Goal: Task Accomplishment & Management: Manage account settings

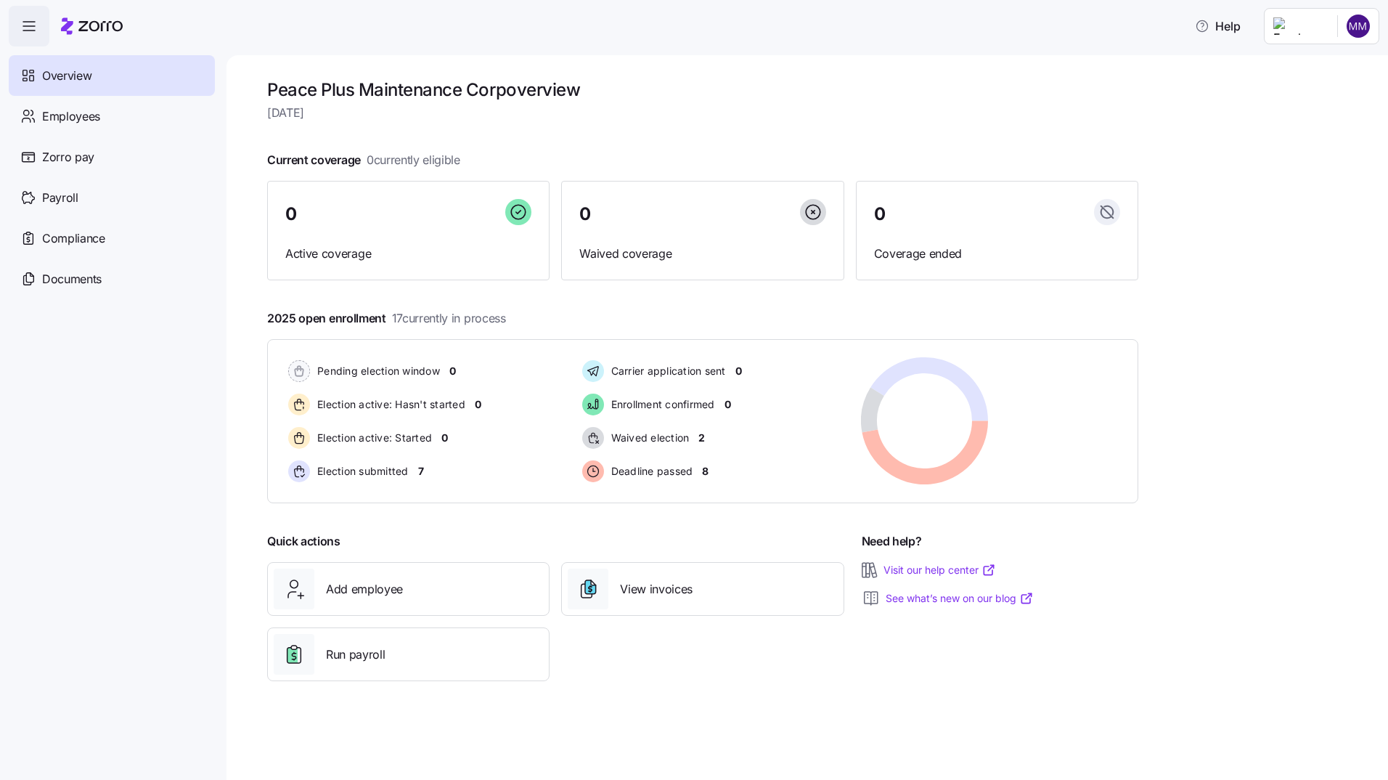
click at [1196, 128] on div "Peace Plus Maintenance Corp overview [DATE] Current coverage 0 currently eligib…" at bounding box center [808, 417] width 1162 height 725
click at [630, 471] on span "Deadline passed" at bounding box center [650, 471] width 86 height 15
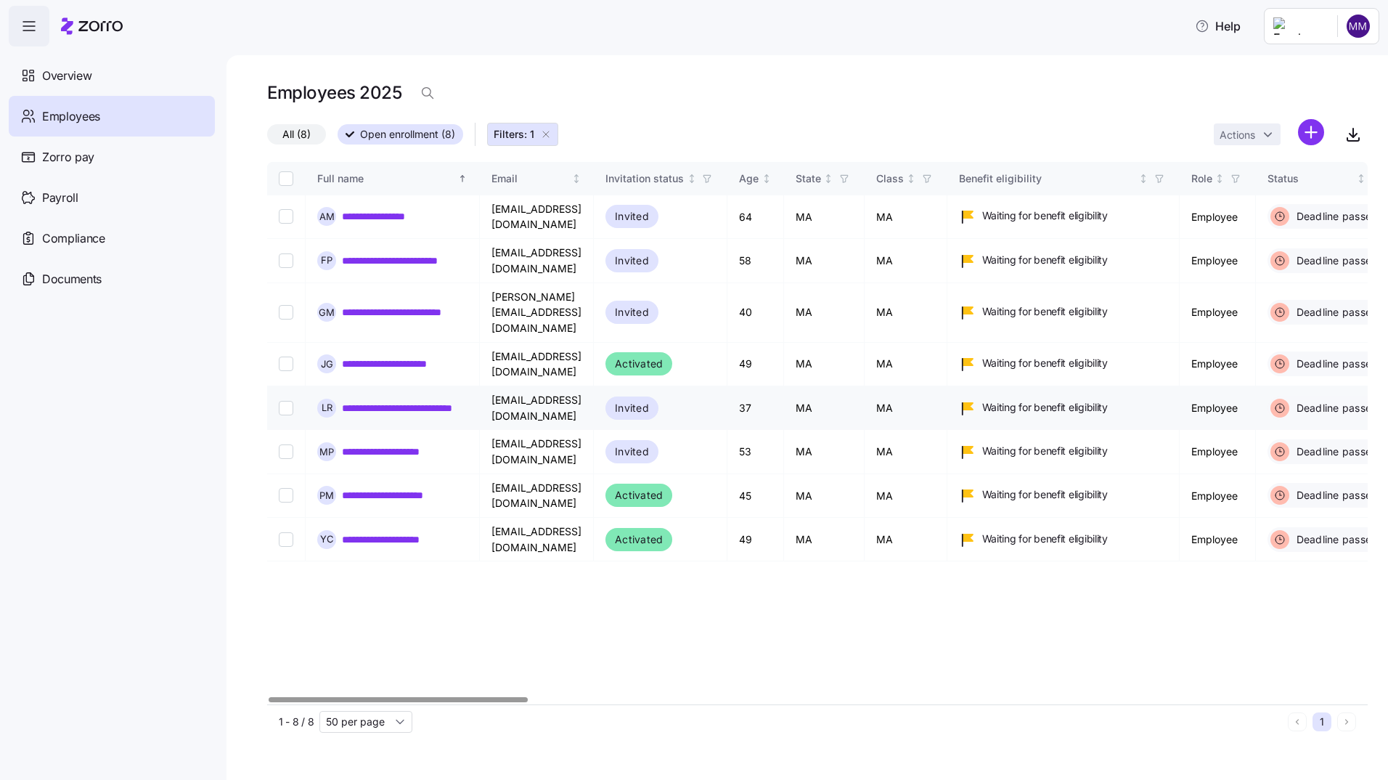
click at [285, 401] on input "Select record 5" at bounding box center [286, 408] width 15 height 15
checkbox input "true"
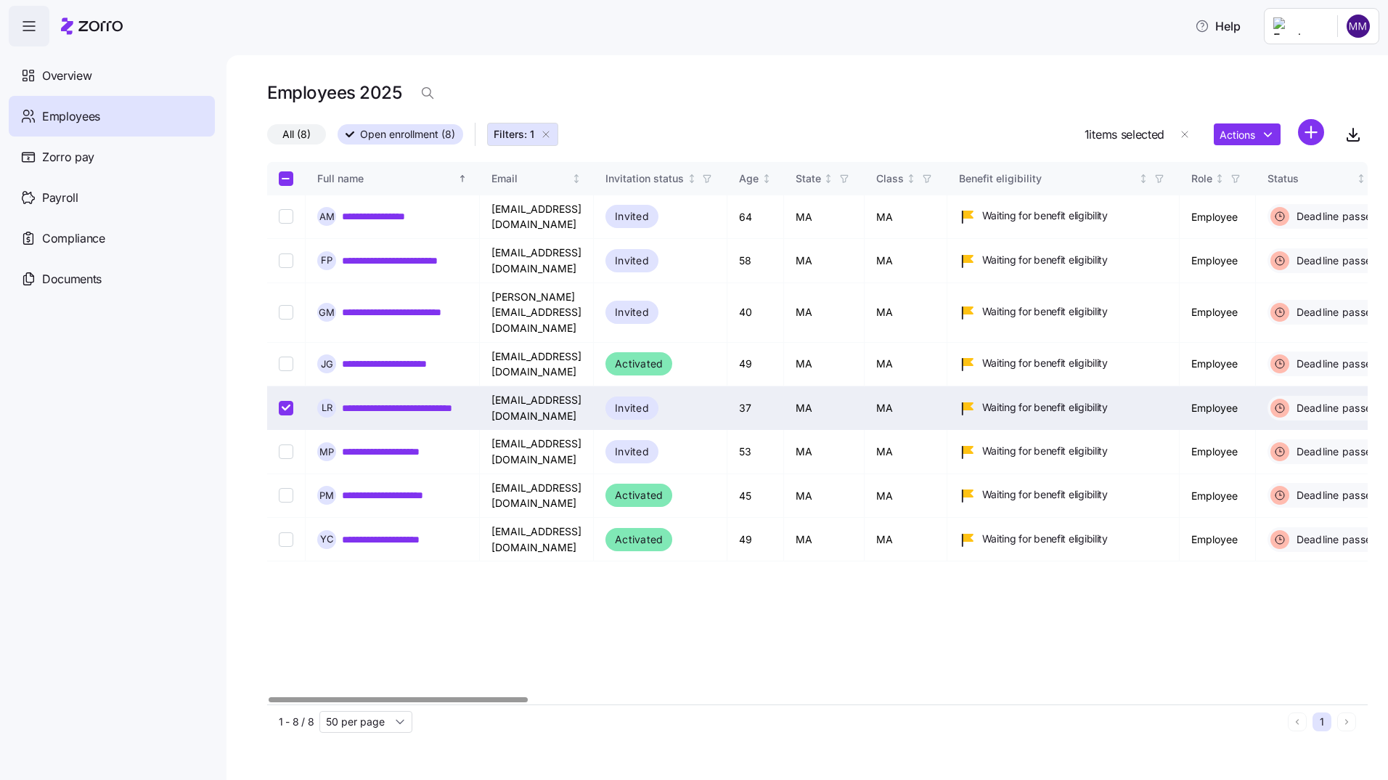
click at [352, 401] on link "**********" at bounding box center [405, 408] width 126 height 15
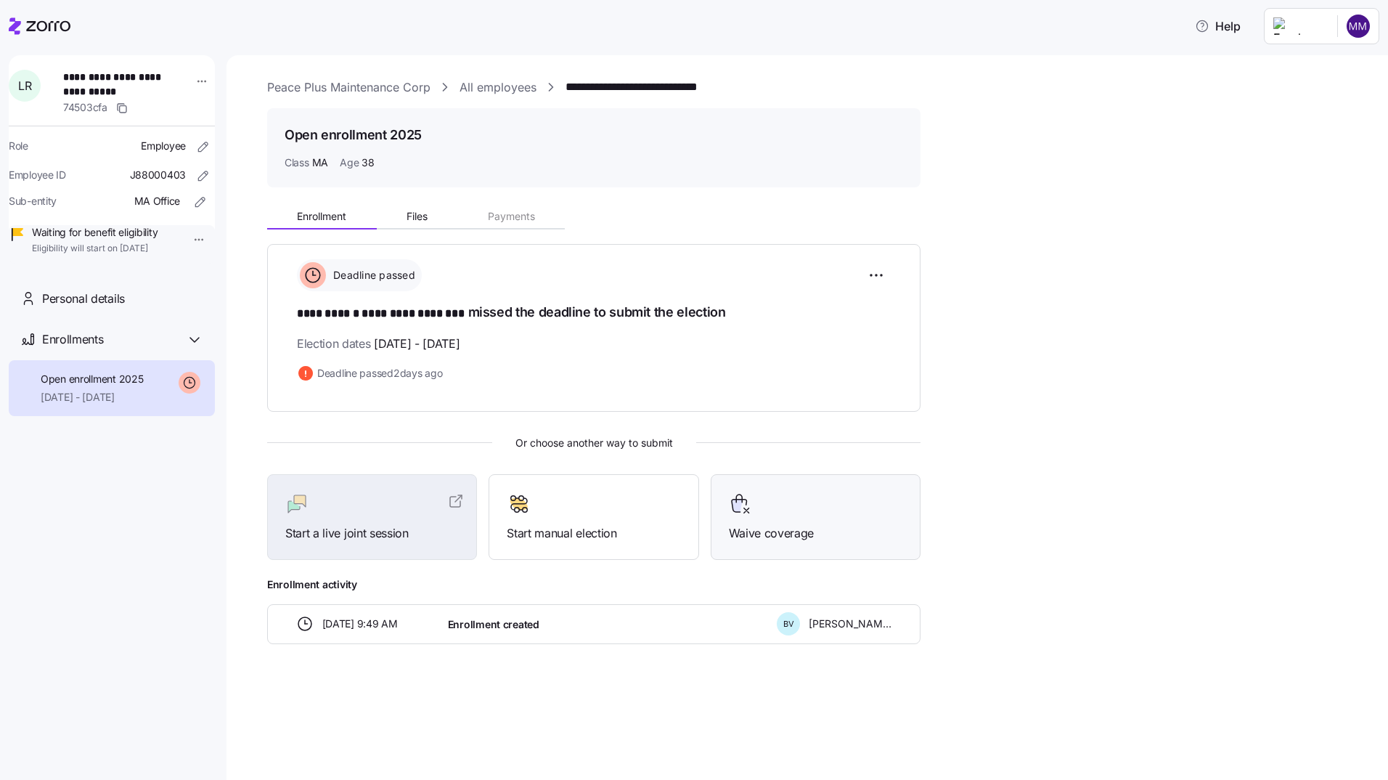
click at [765, 528] on span "Waive coverage" at bounding box center [816, 533] width 174 height 18
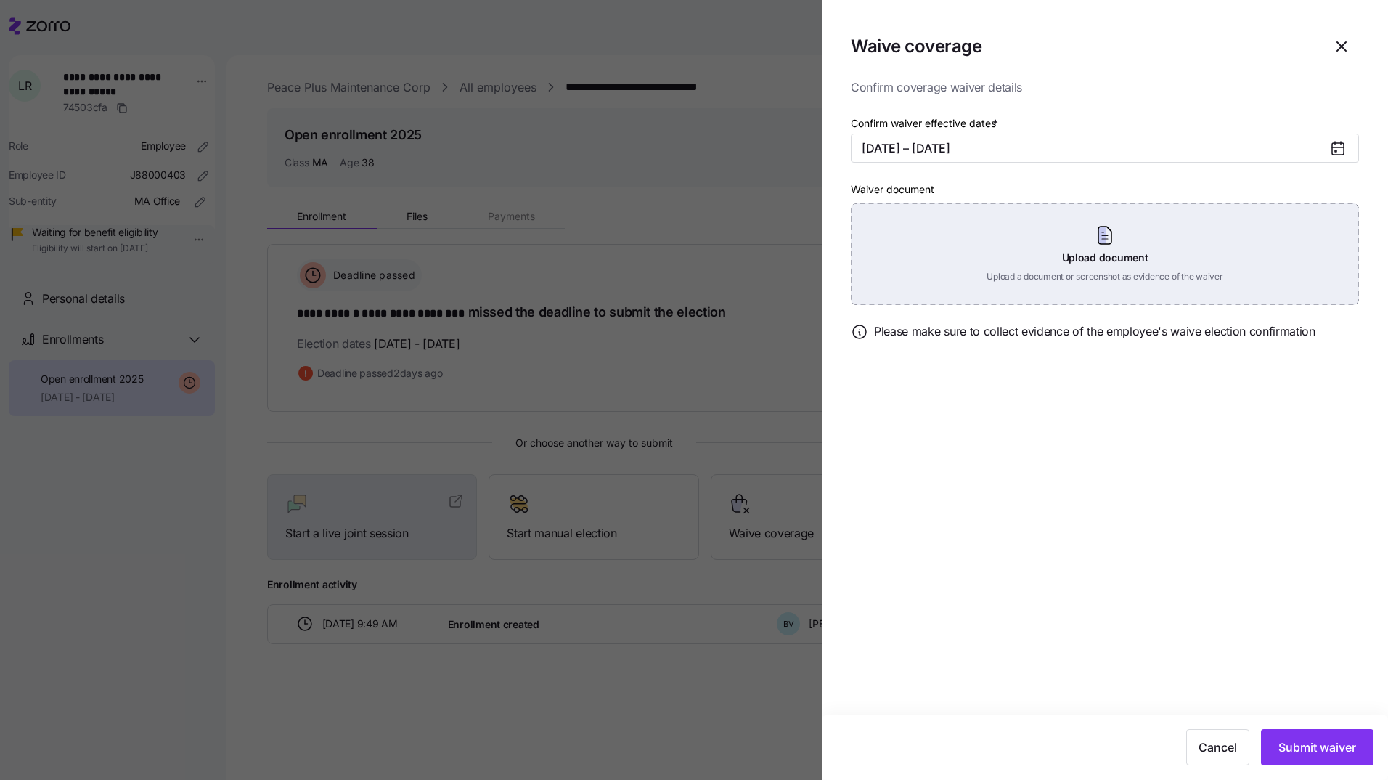
click at [1099, 257] on div "Upload document Upload a document or screenshot as evidence of the waiver" at bounding box center [1105, 254] width 508 height 102
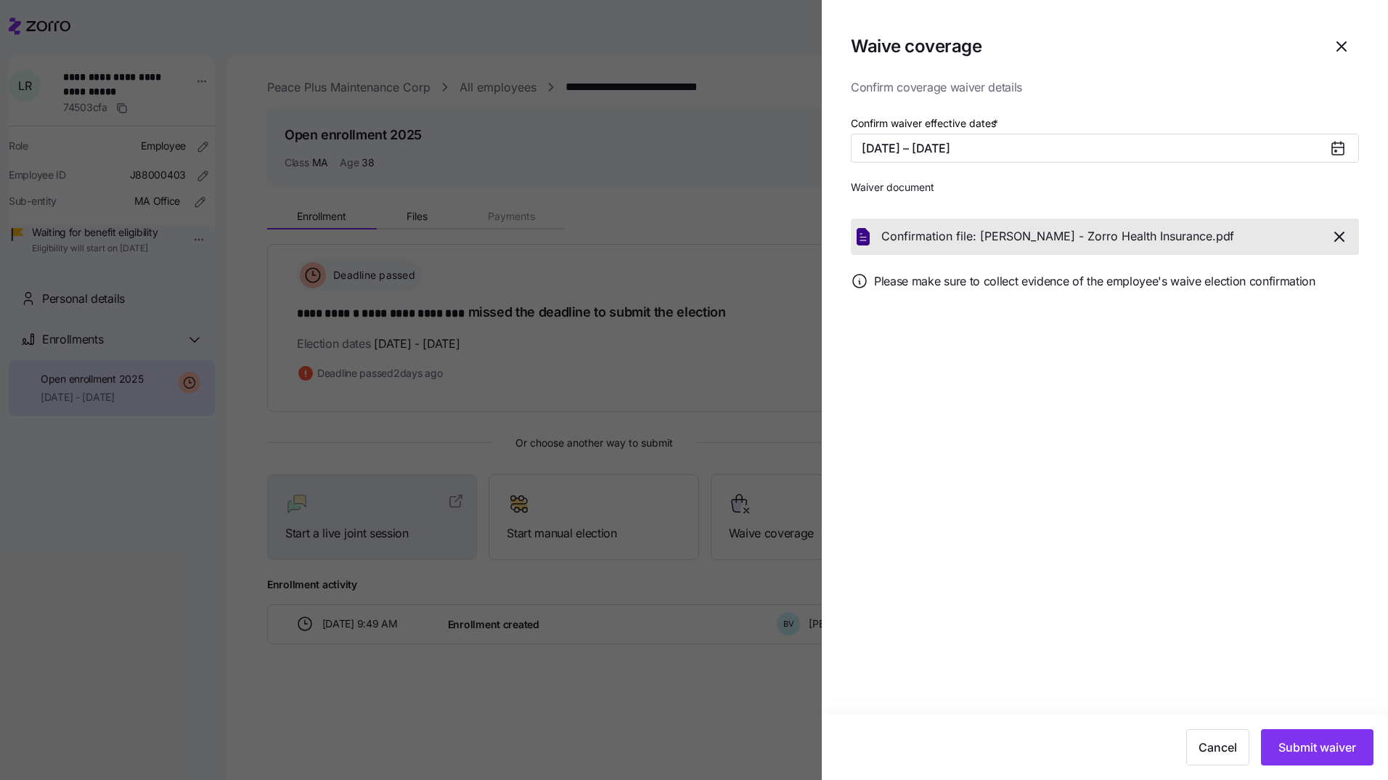
click at [1340, 235] on icon "button" at bounding box center [1339, 236] width 17 height 17
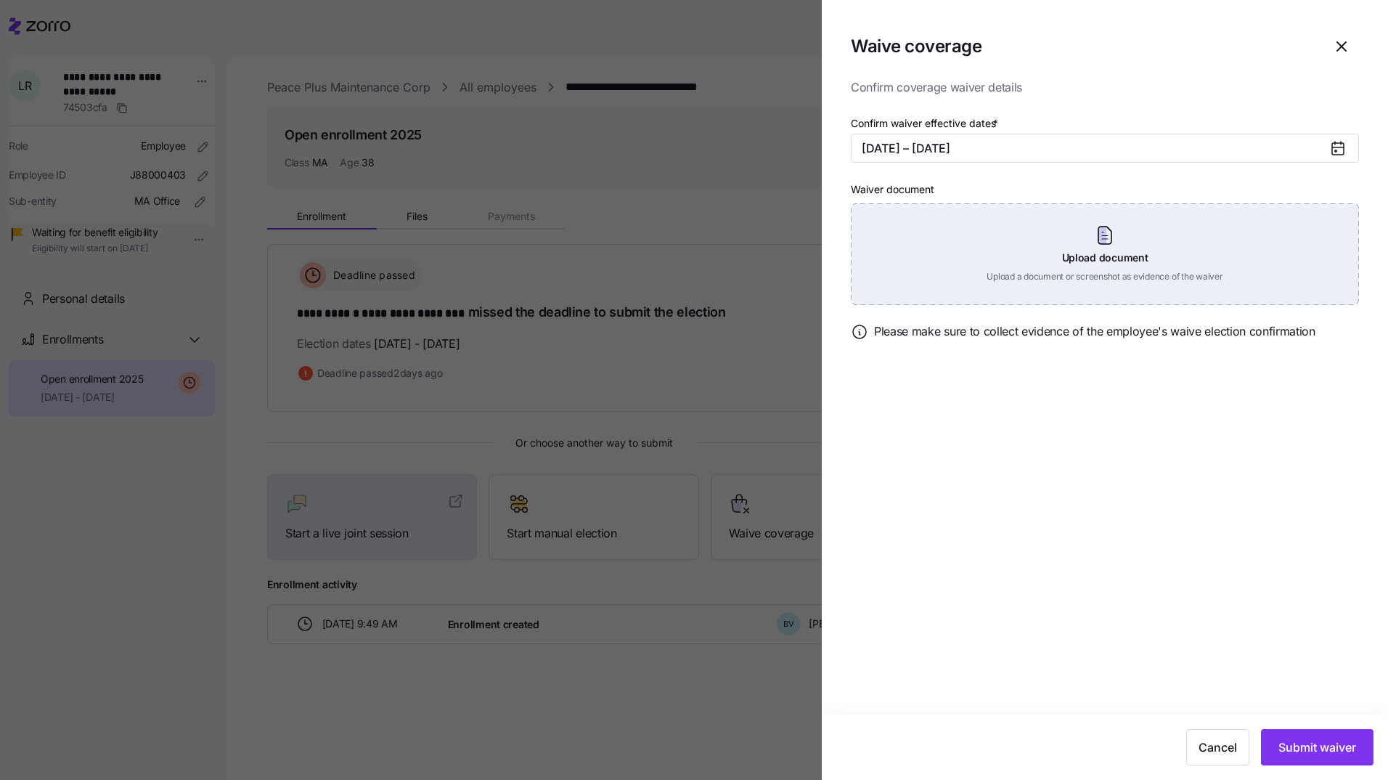
click at [1112, 258] on div "Upload document Upload a document or screenshot as evidence of the waiver" at bounding box center [1105, 254] width 508 height 102
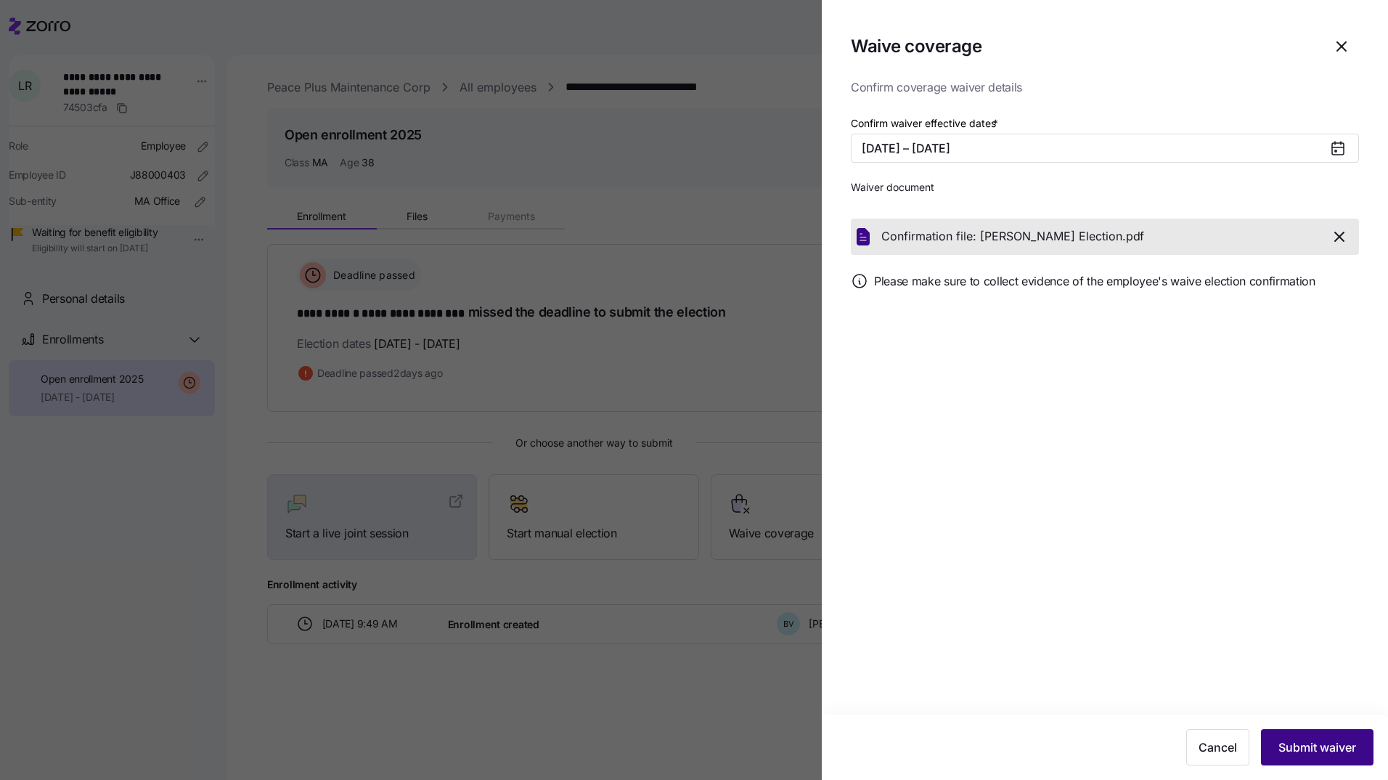
click at [1294, 745] on span "Submit waiver" at bounding box center [1318, 746] width 78 height 17
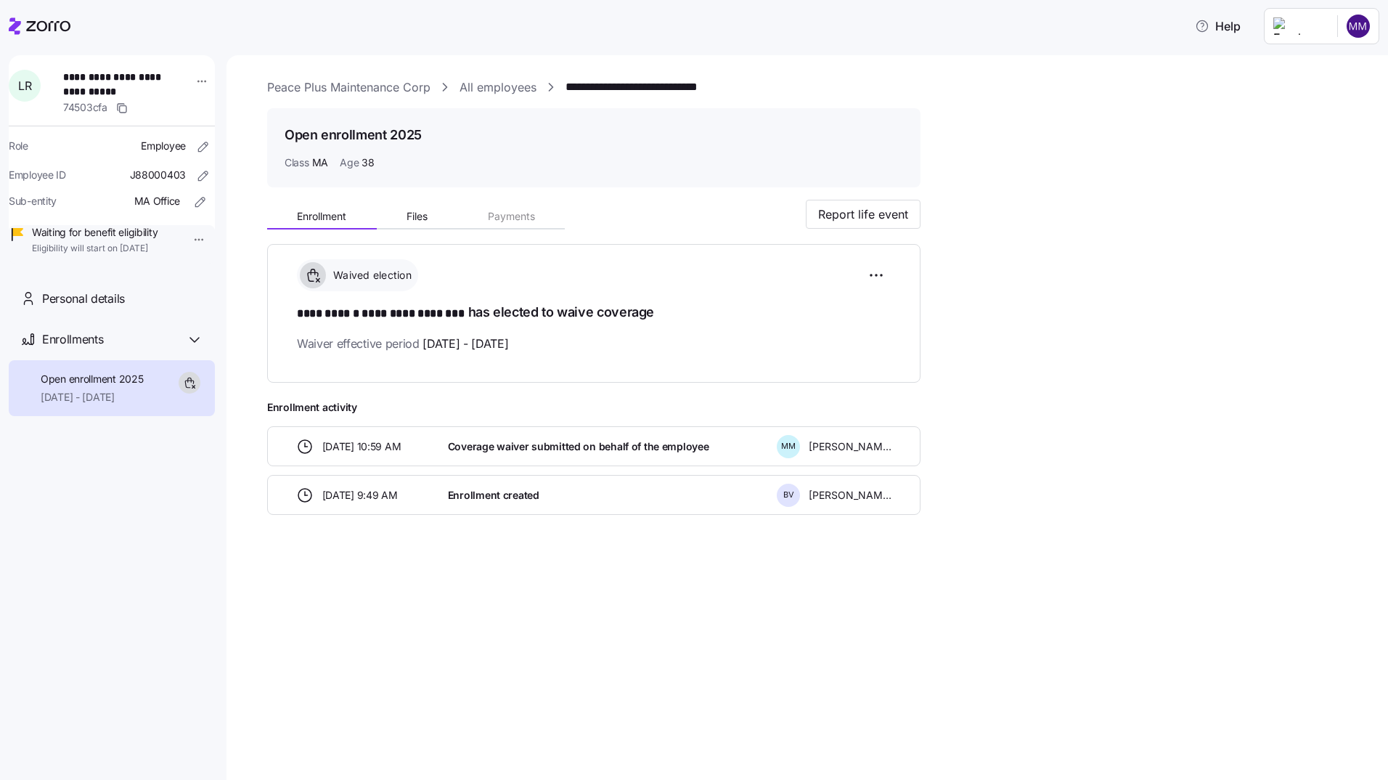
click at [476, 94] on link "All employees" at bounding box center [498, 87] width 77 height 18
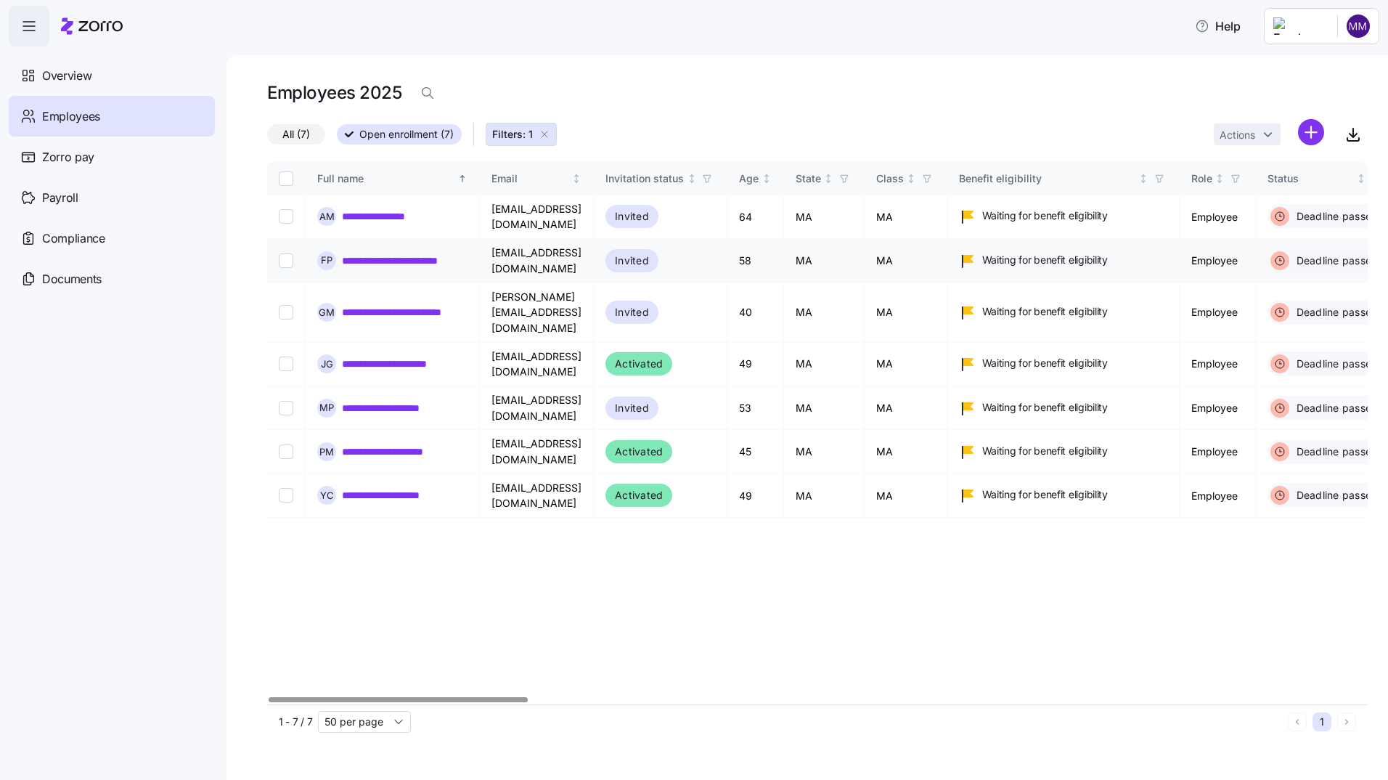
click at [283, 253] on input "Select record 2" at bounding box center [286, 260] width 15 height 15
checkbox input "true"
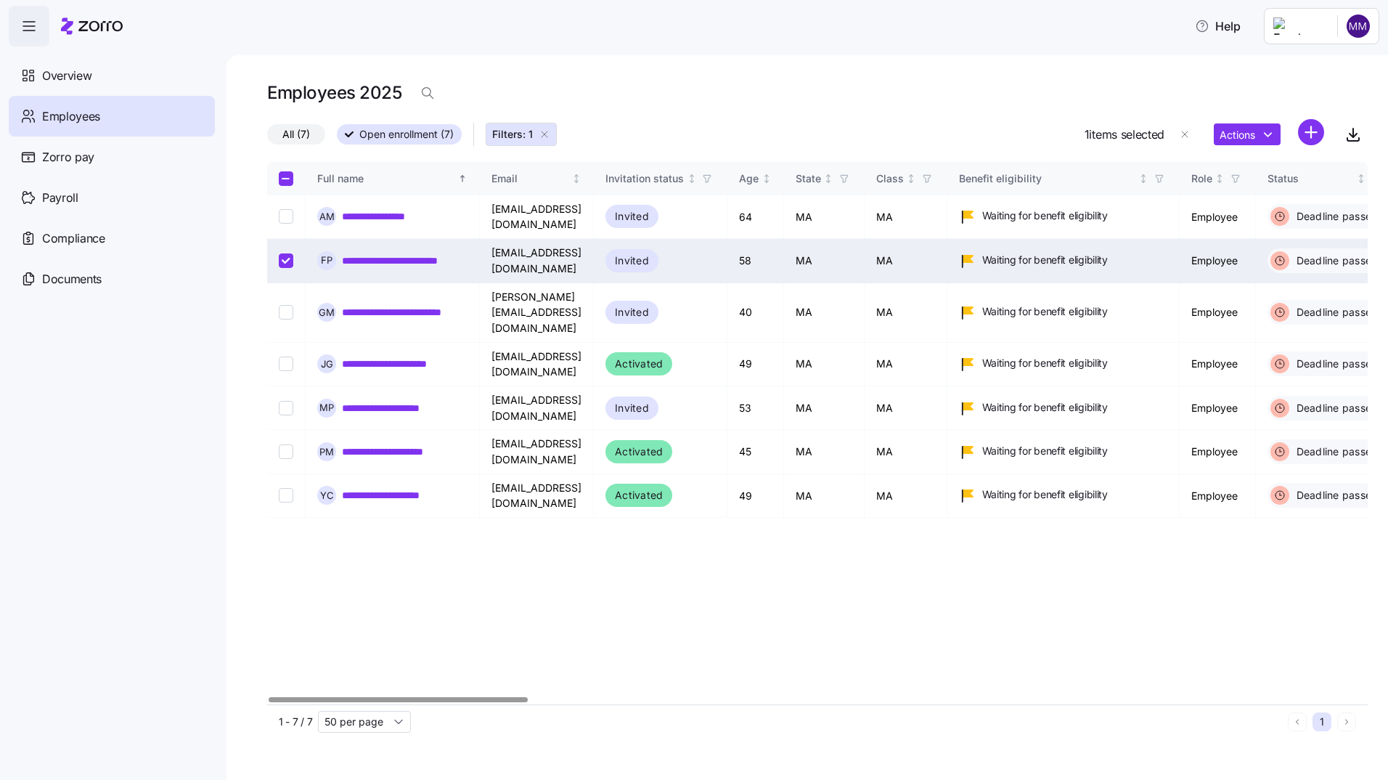
click at [352, 253] on link "**********" at bounding box center [405, 260] width 126 height 15
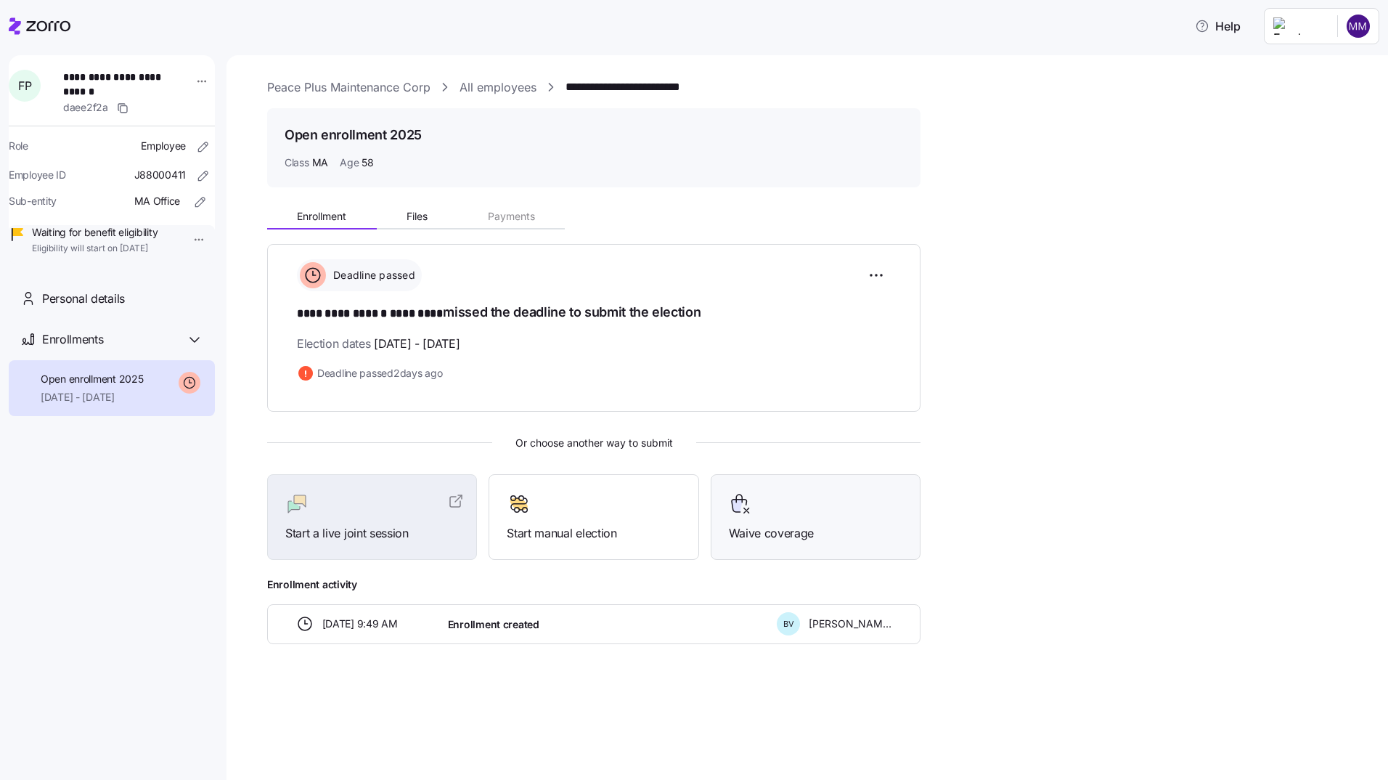
click at [792, 529] on span "Waive coverage" at bounding box center [816, 533] width 174 height 18
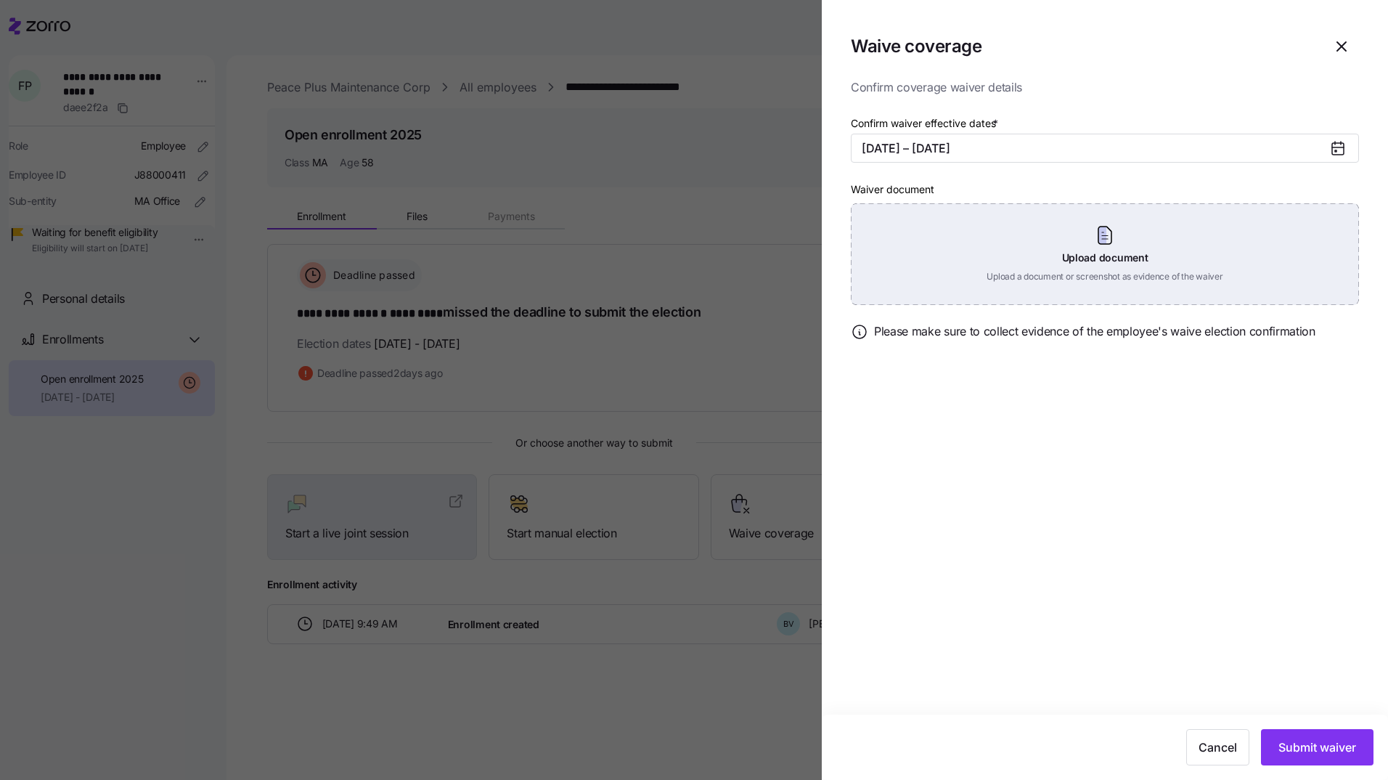
click at [1101, 256] on div "Upload document Upload a document or screenshot as evidence of the waiver" at bounding box center [1105, 254] width 508 height 102
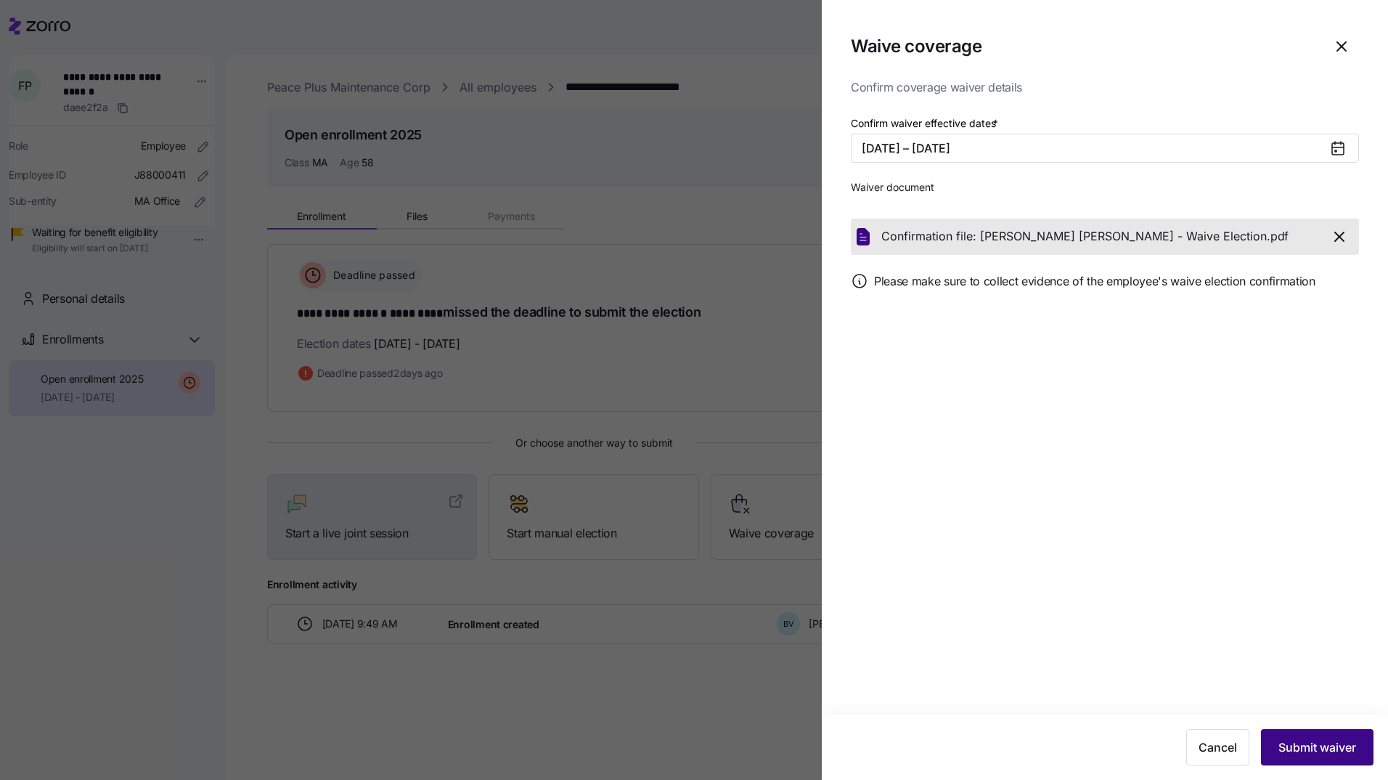
click at [1303, 745] on span "Submit waiver" at bounding box center [1318, 746] width 78 height 17
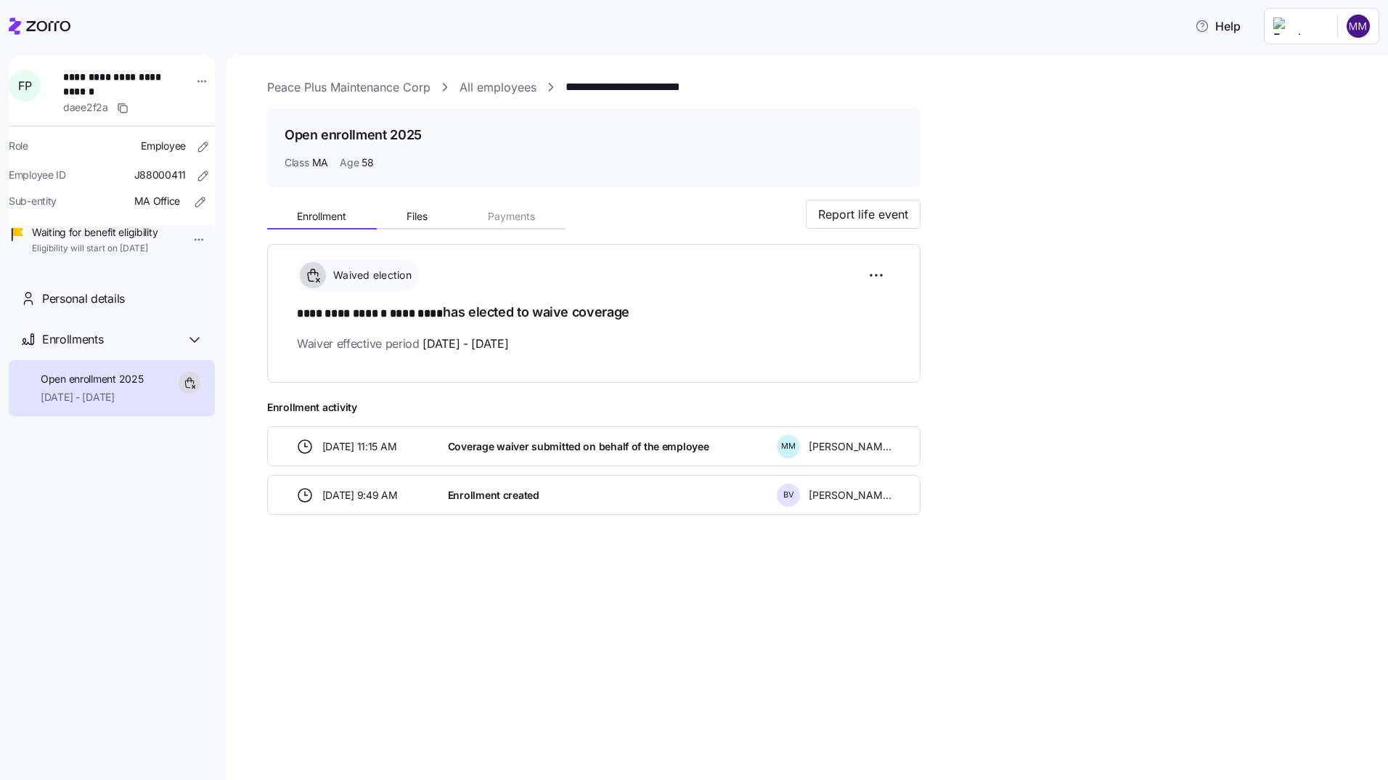
click at [471, 85] on link "All employees" at bounding box center [498, 87] width 77 height 18
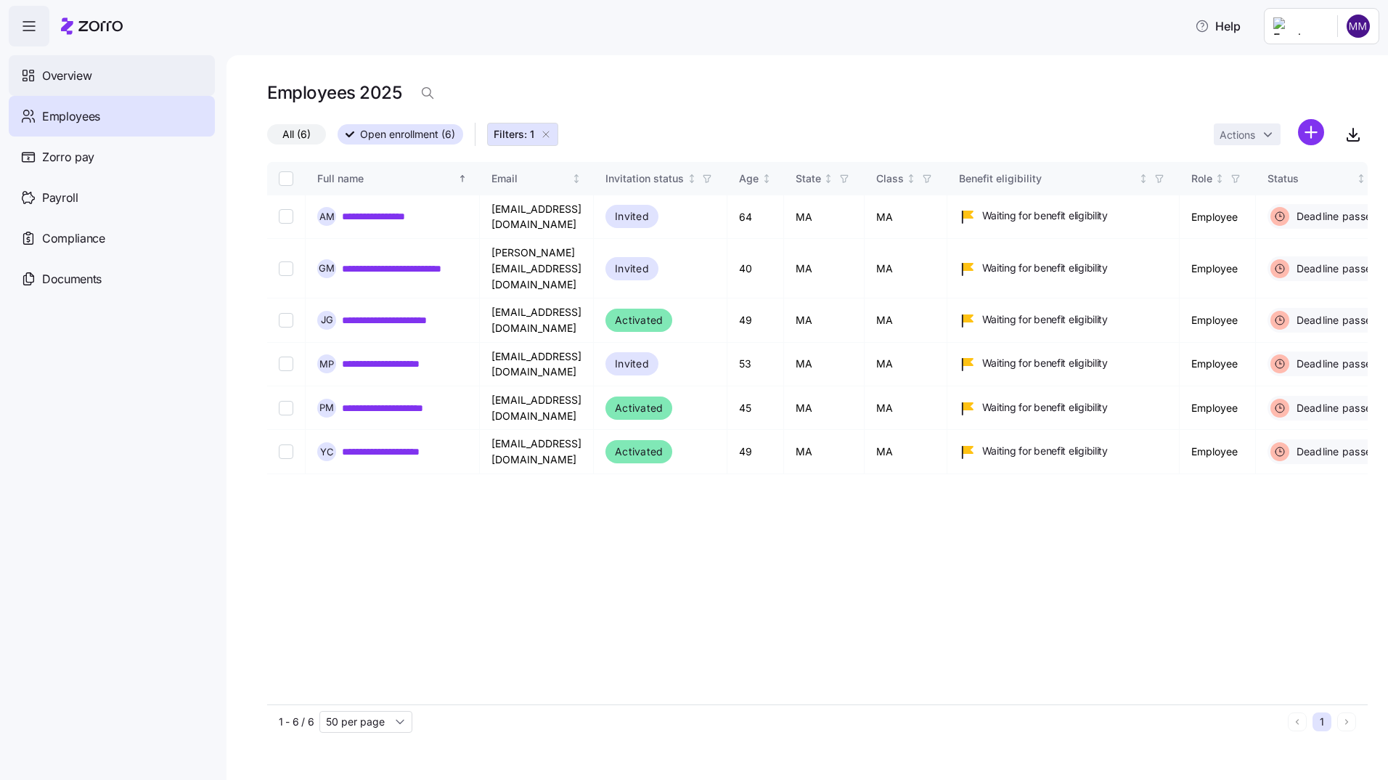
click at [57, 76] on span "Overview" at bounding box center [66, 76] width 49 height 18
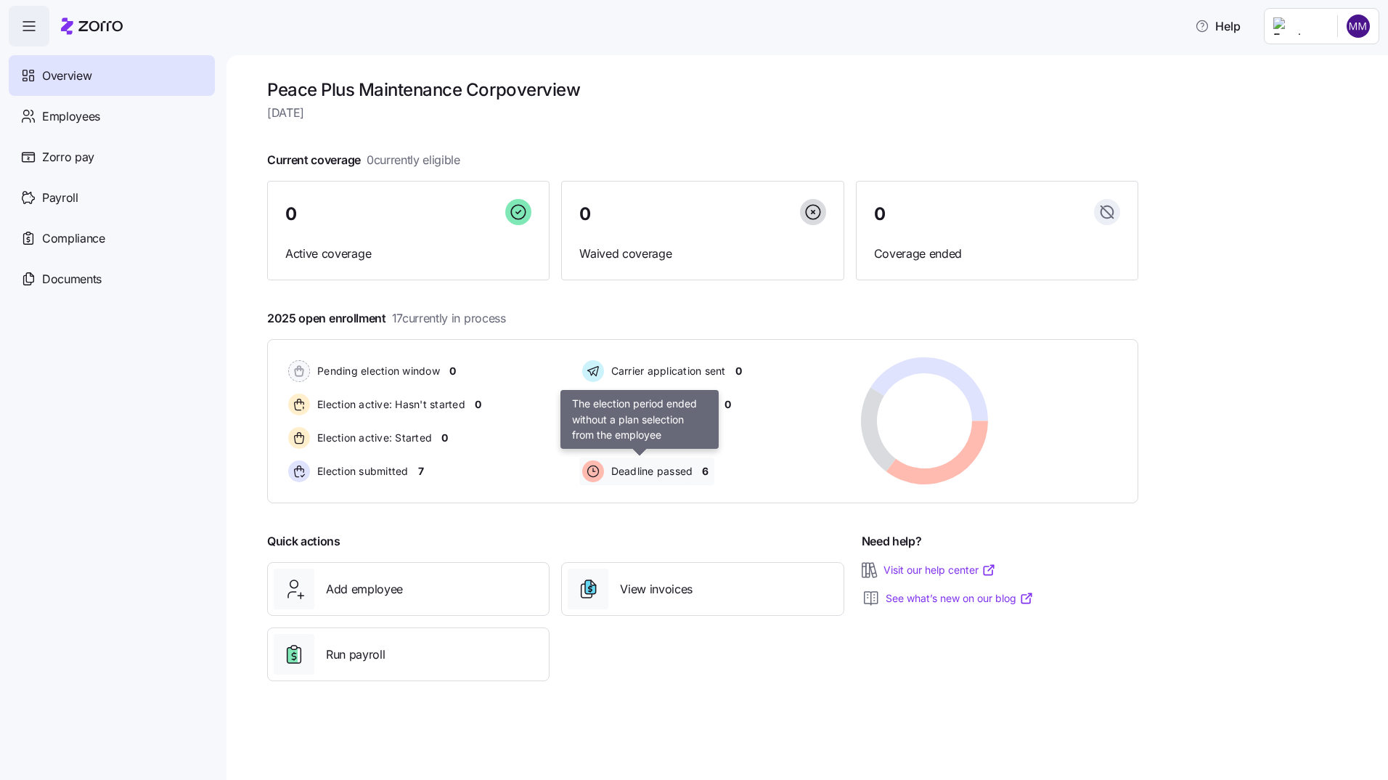
click at [652, 472] on span "Deadline passed" at bounding box center [650, 471] width 86 height 15
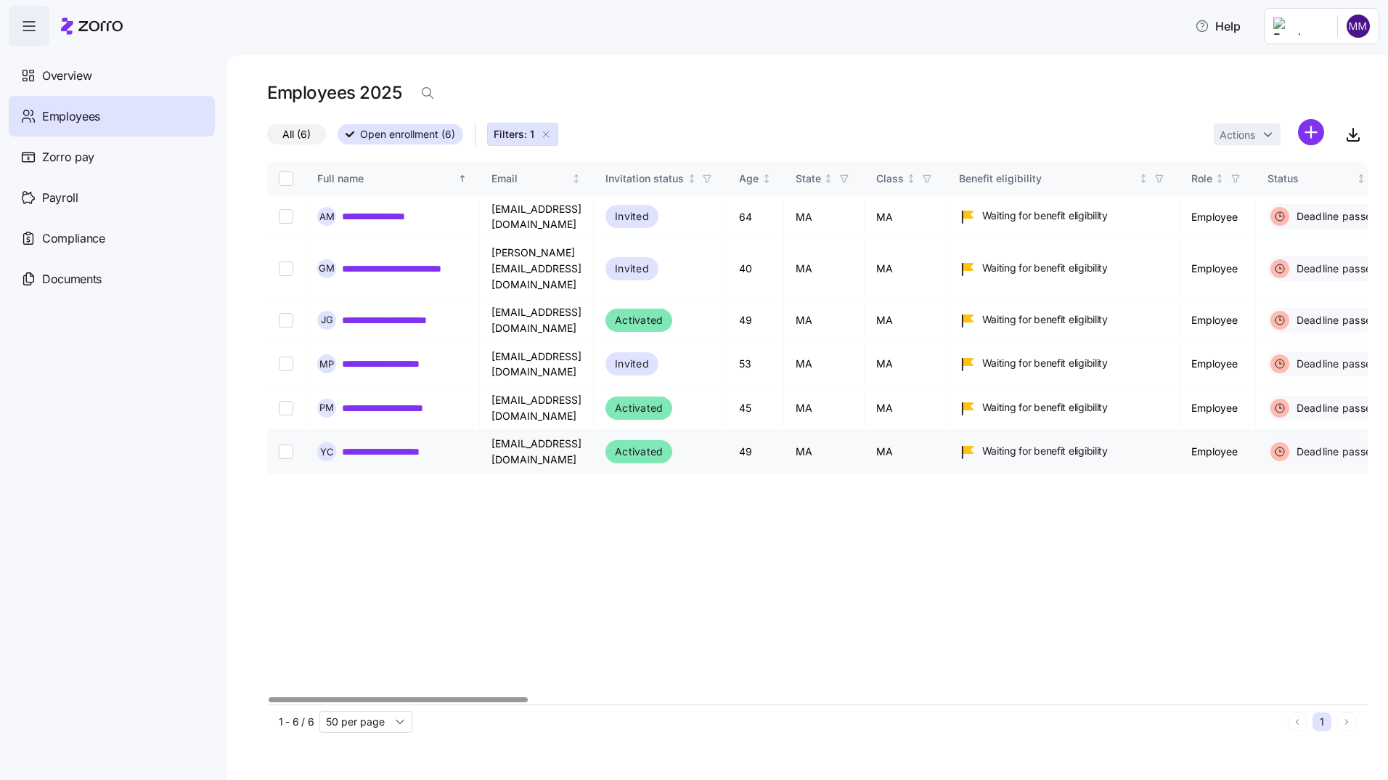
click at [286, 444] on input "Select record 6" at bounding box center [286, 451] width 15 height 15
checkbox input "true"
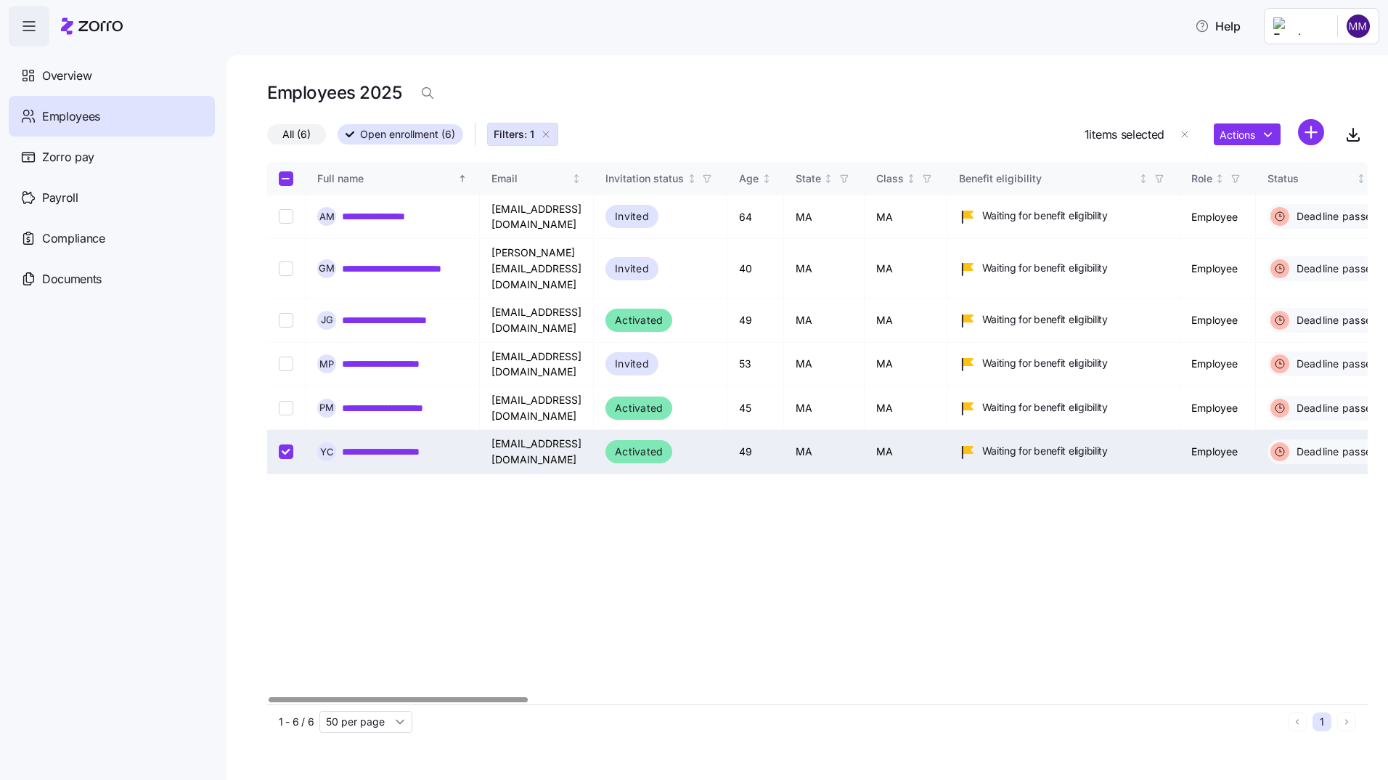
click at [381, 444] on link "**********" at bounding box center [397, 451] width 110 height 15
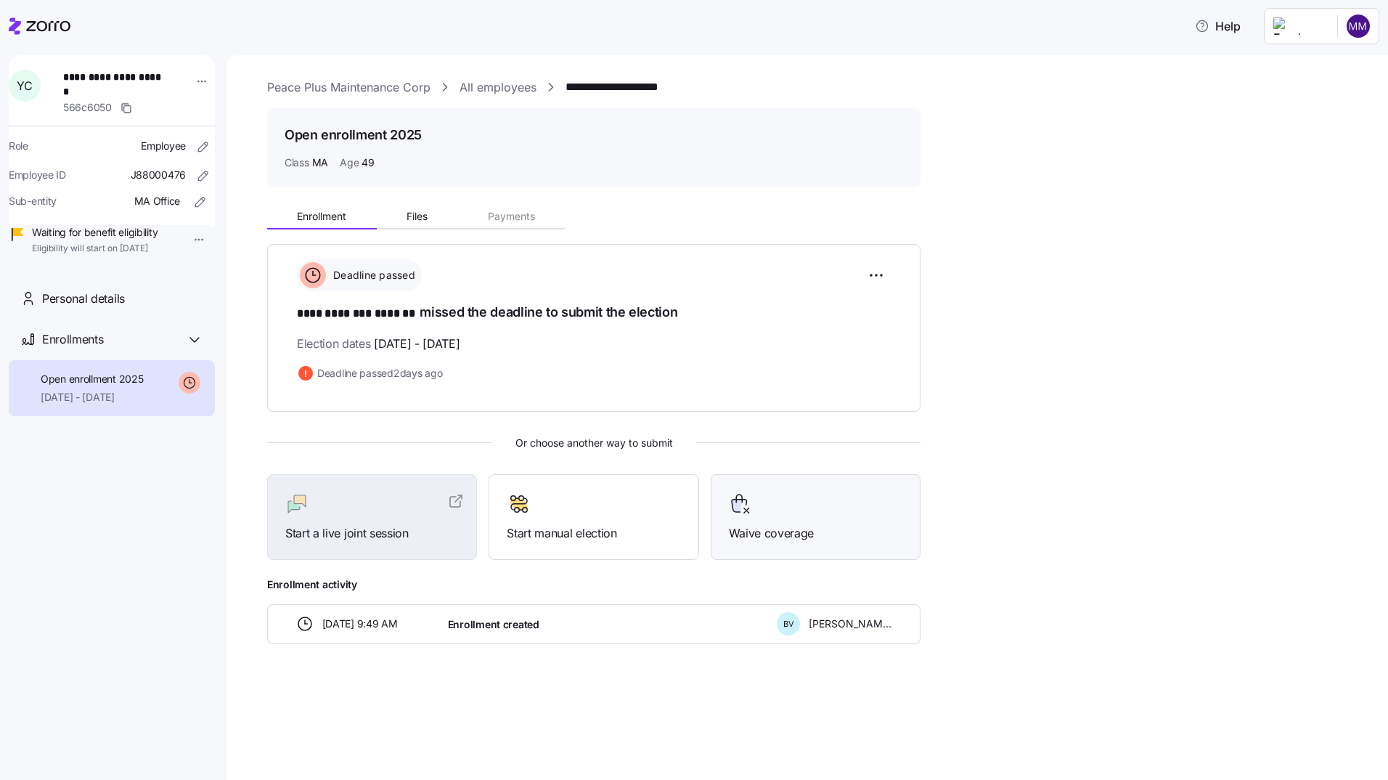
click at [815, 517] on div "Waive coverage" at bounding box center [816, 517] width 174 height 50
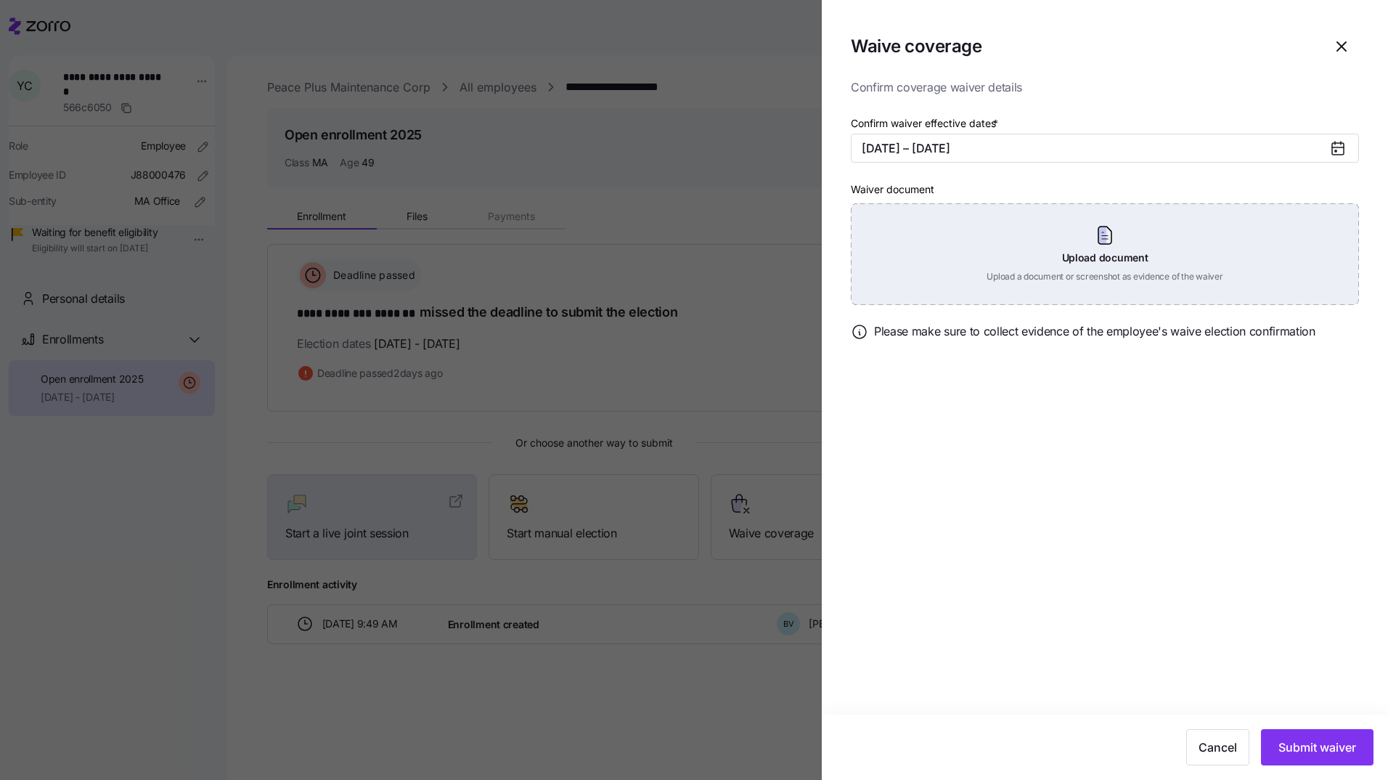
click at [1105, 256] on div "Upload document Upload a document or screenshot as evidence of the waiver" at bounding box center [1105, 254] width 508 height 102
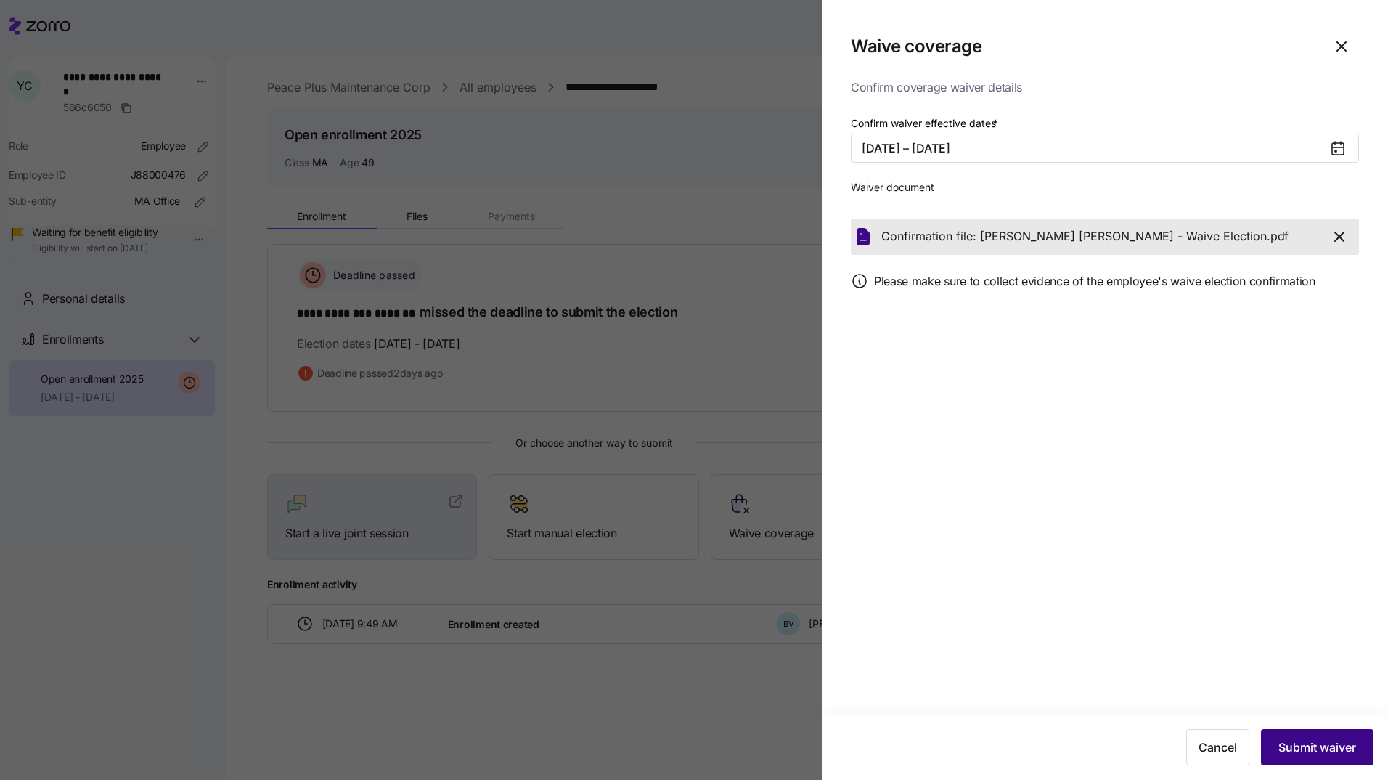
click at [1338, 751] on span "Submit waiver" at bounding box center [1318, 746] width 78 height 17
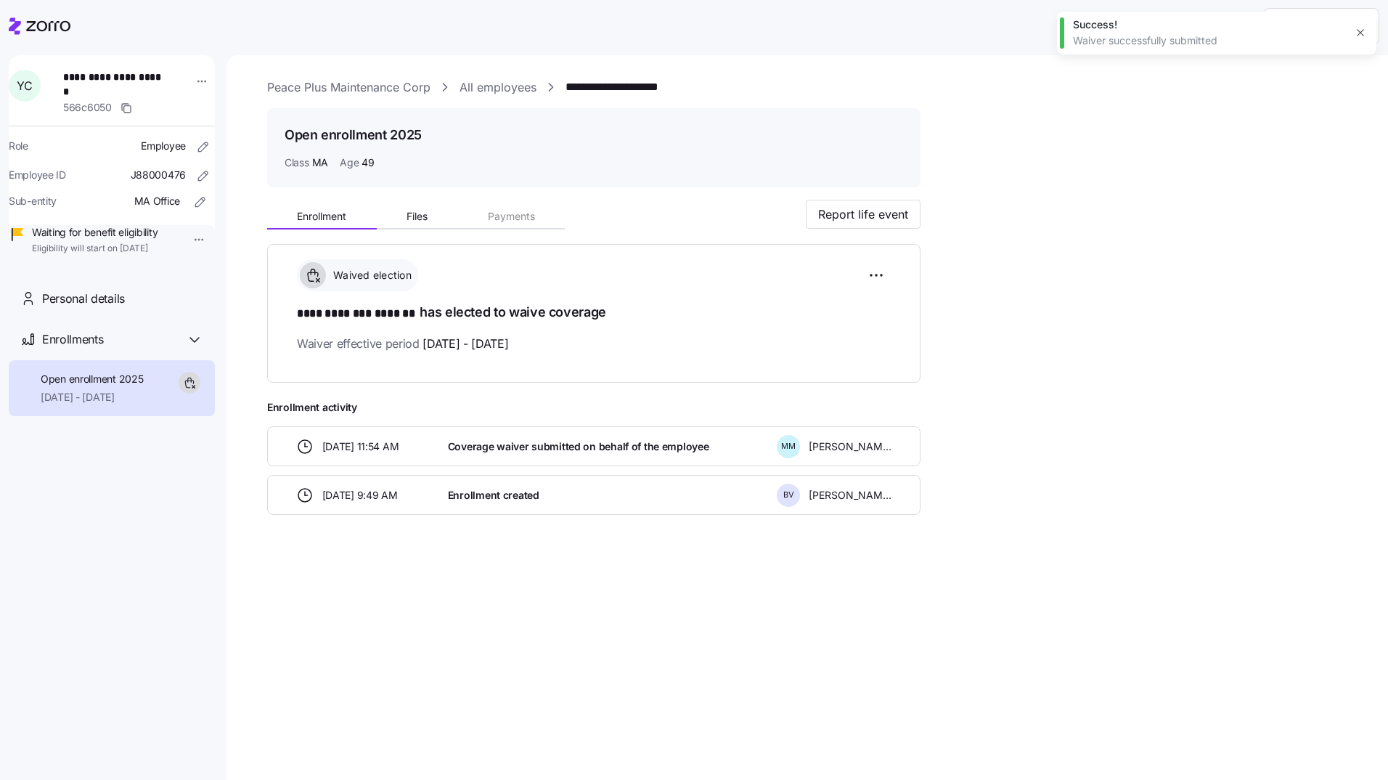
click at [497, 89] on link "All employees" at bounding box center [498, 87] width 77 height 18
